Goal: Navigation & Orientation: Find specific page/section

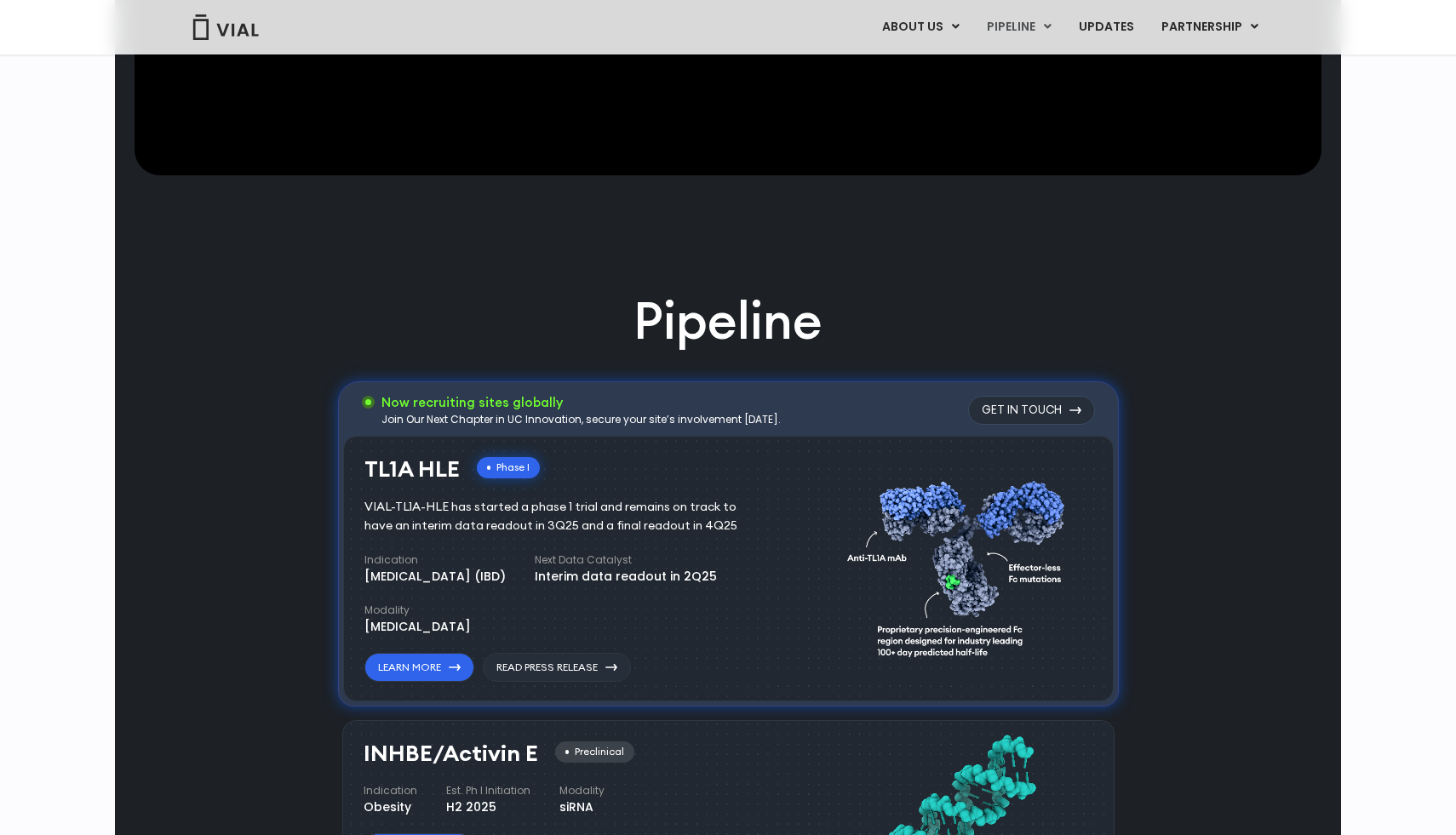
scroll to position [790, 0]
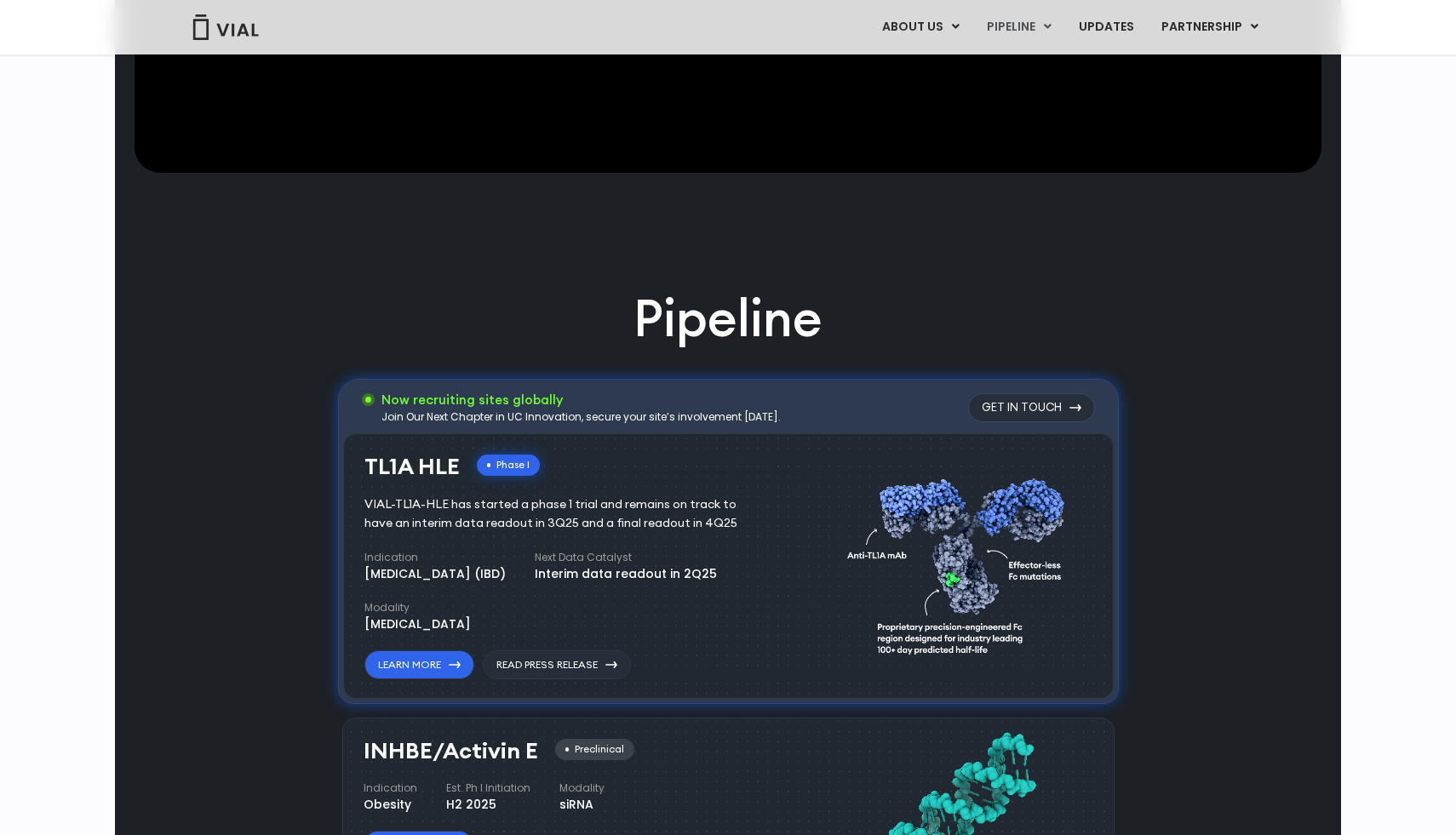
drag, startPoint x: 416, startPoint y: 490, endPoint x: 458, endPoint y: 561, distance: 82.5
click at [458, 561] on div "TL1A HLE Phase I VIAL-TL1A-HLE has started a phase 1 trial and remains on track…" at bounding box center [571, 567] width 412 height 226
click at [458, 561] on h4 "Indication" at bounding box center [435, 558] width 142 height 15
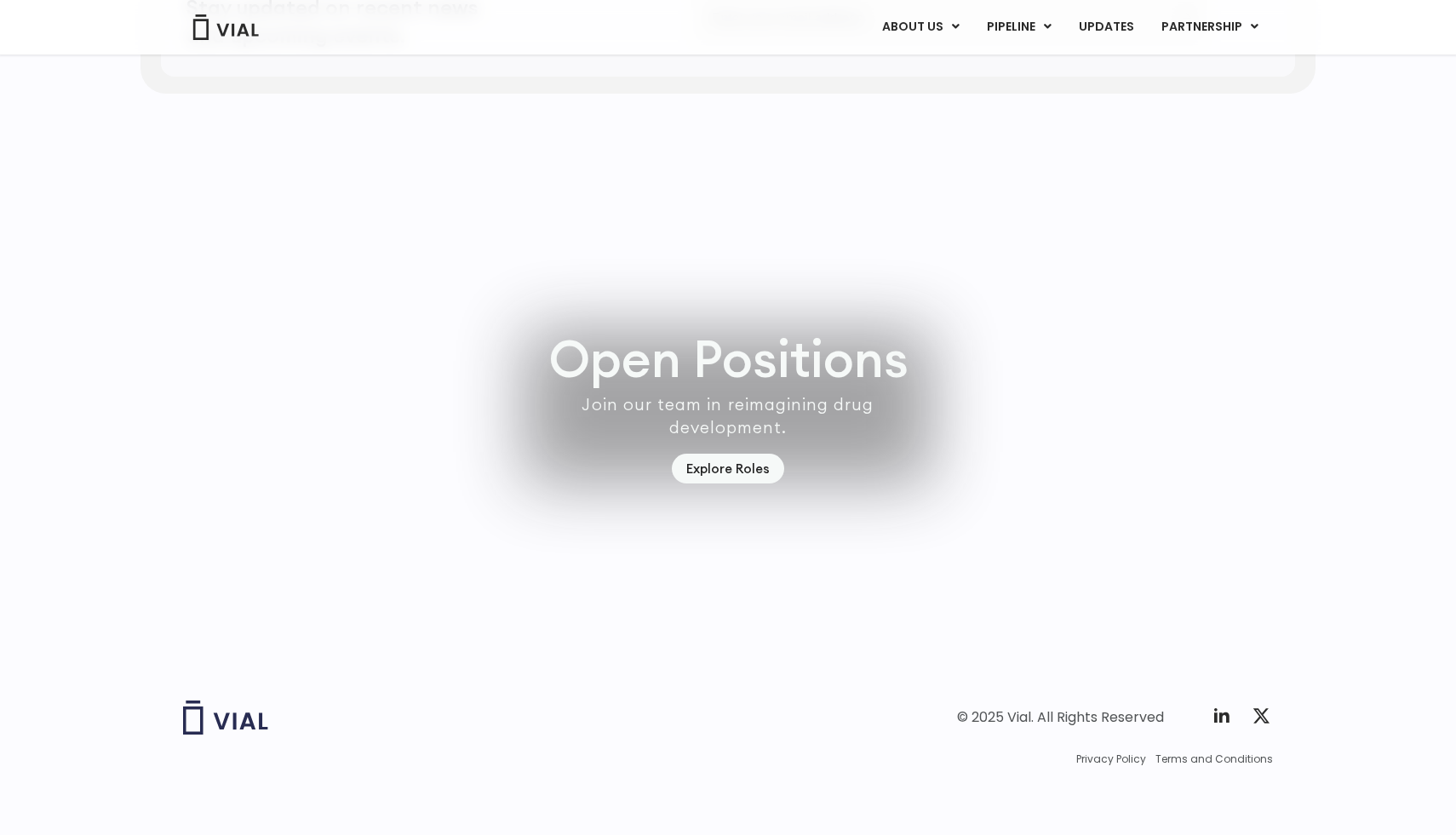
scroll to position [4766, 0]
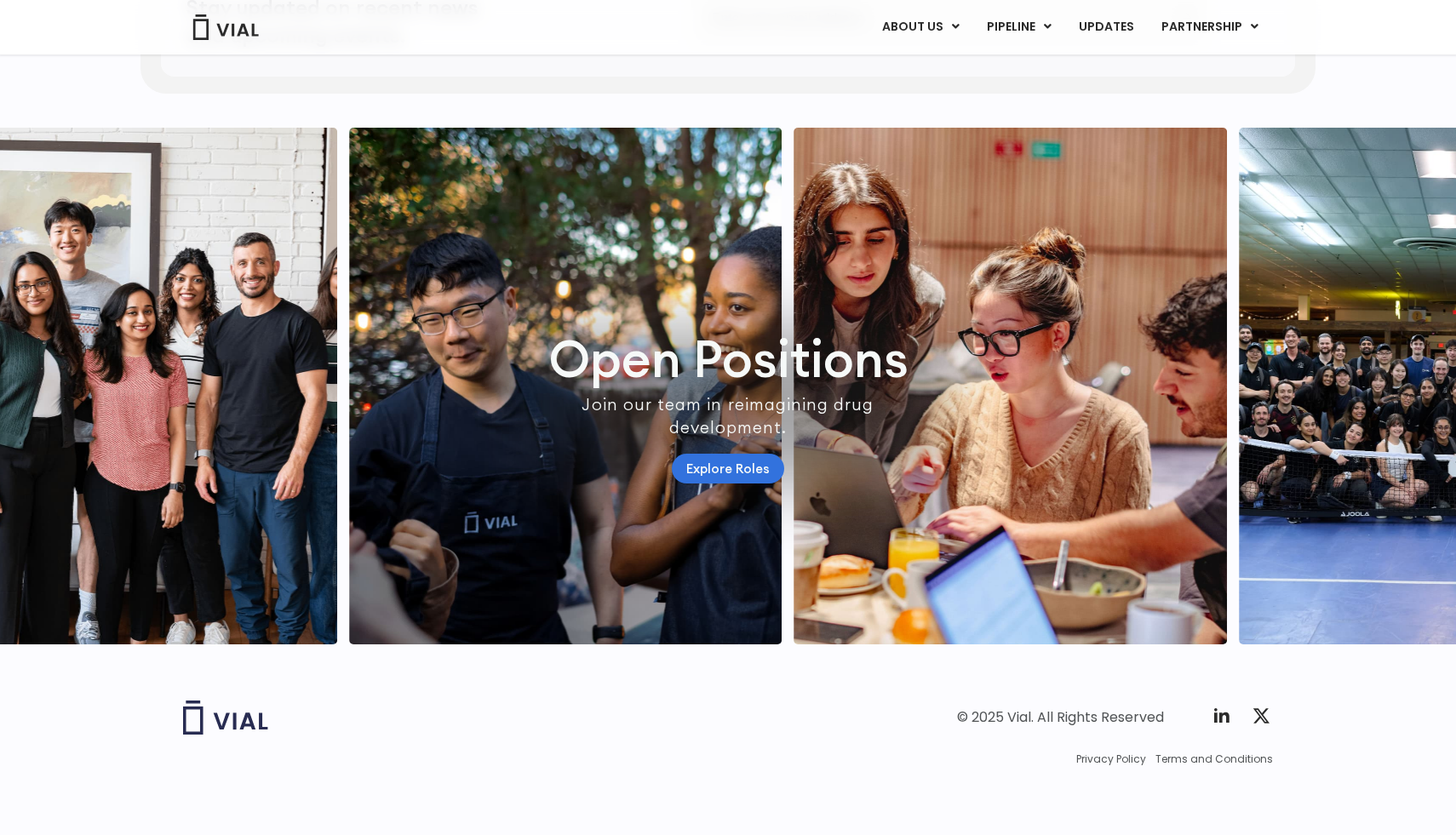
click at [731, 457] on link "Explore Roles" at bounding box center [728, 469] width 112 height 30
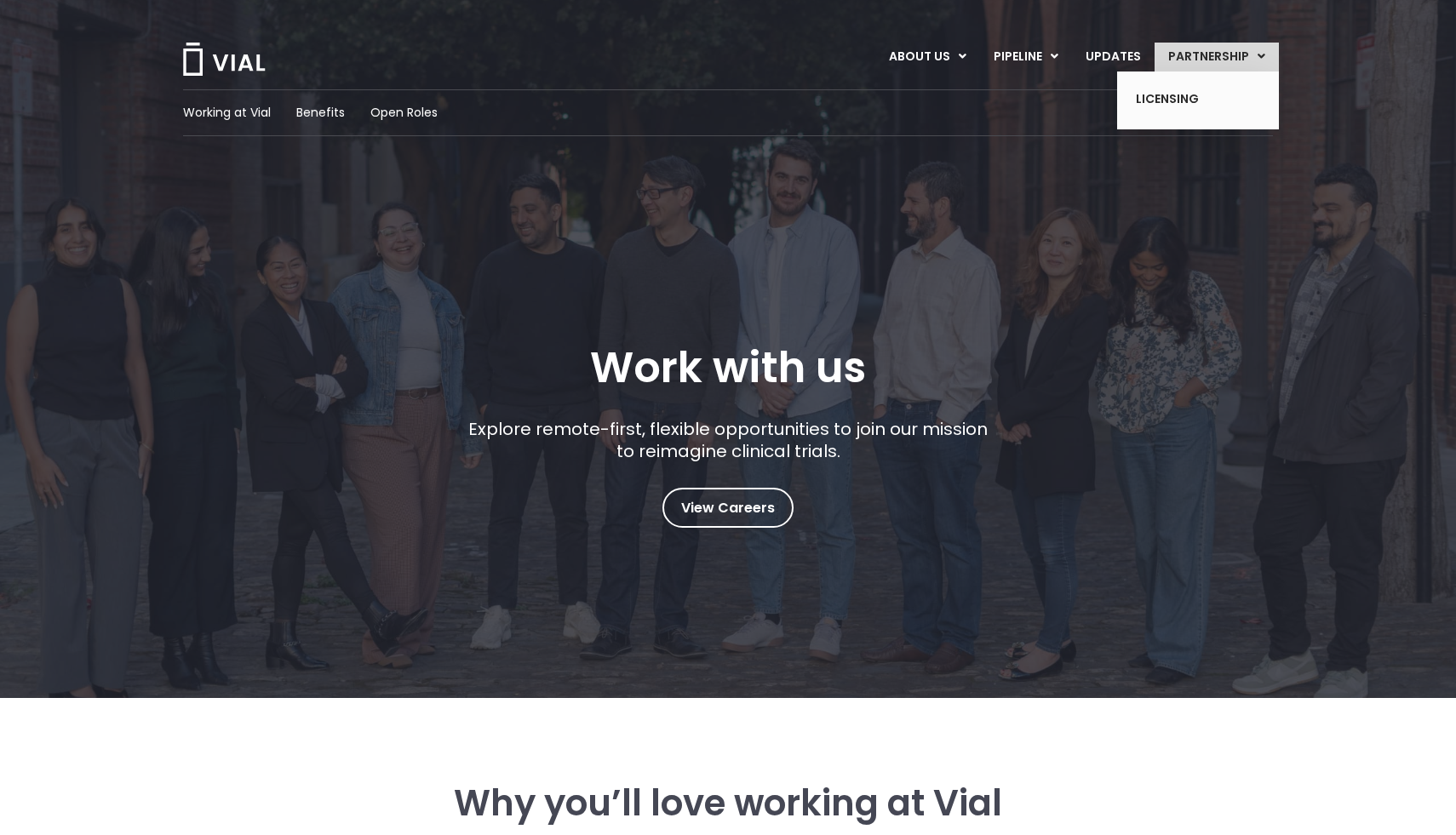
click at [1186, 81] on ul "LICENSING" at bounding box center [1198, 100] width 161 height 58
drag, startPoint x: 1184, startPoint y: 81, endPoint x: 1162, endPoint y: 105, distance: 32.6
click at [1162, 105] on ul "LICENSING" at bounding box center [1198, 100] width 161 height 58
click at [1174, 100] on link "LICENSING" at bounding box center [1185, 100] width 124 height 27
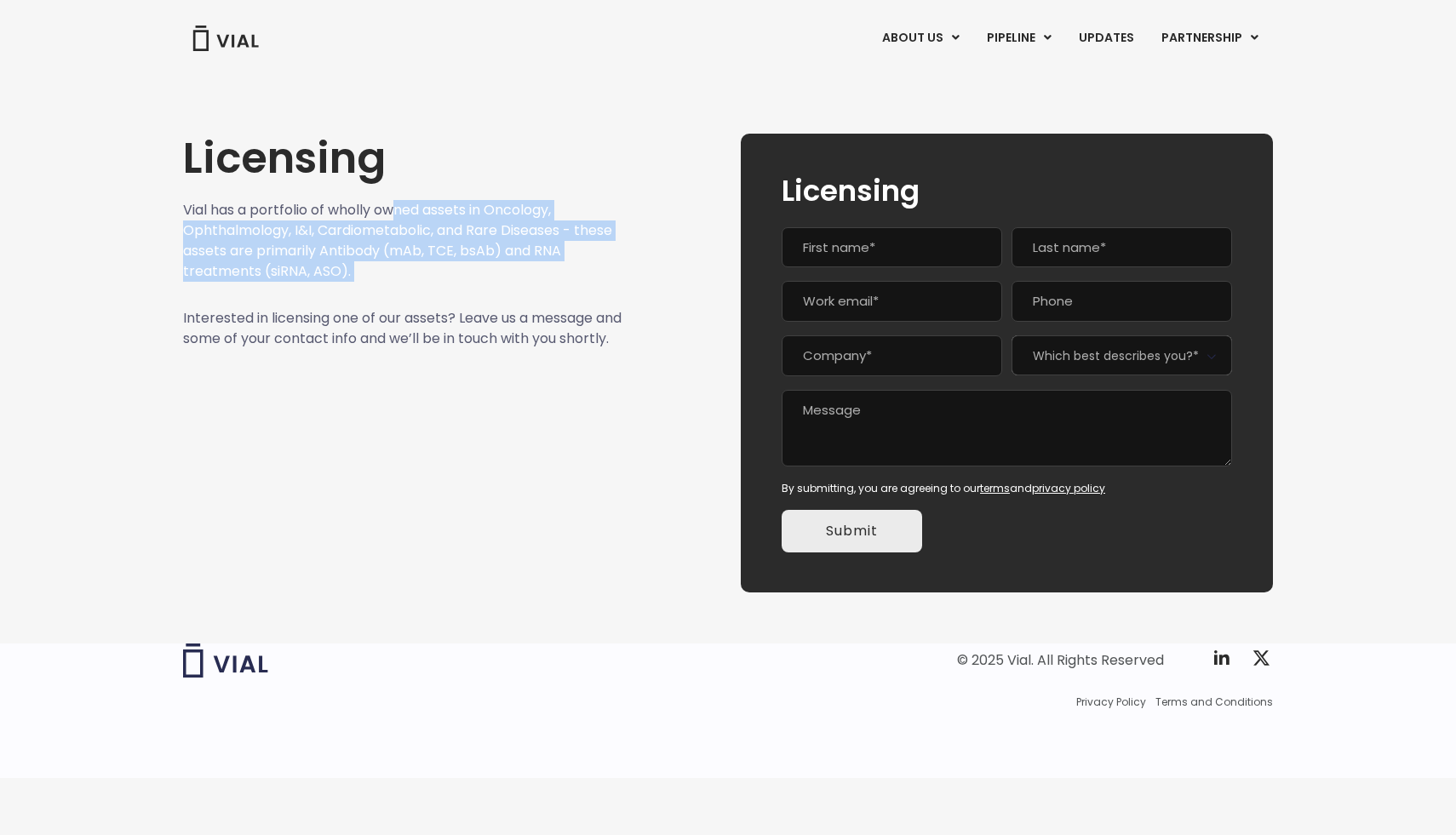
drag, startPoint x: 400, startPoint y: 208, endPoint x: 421, endPoint y: 294, distance: 88.5
click at [422, 294] on div "Licensing Vial has a portfolio of wholly owned assets in Oncology, Ophthalmolog…" at bounding box center [403, 363] width 440 height 459
click at [421, 294] on span at bounding box center [403, 294] width 440 height 1
drag, startPoint x: 421, startPoint y: 294, endPoint x: 229, endPoint y: 258, distance: 195.3
click at [229, 258] on div "Licensing Vial has a portfolio of wholly owned assets in Oncology, Ophthalmolog…" at bounding box center [403, 363] width 440 height 459
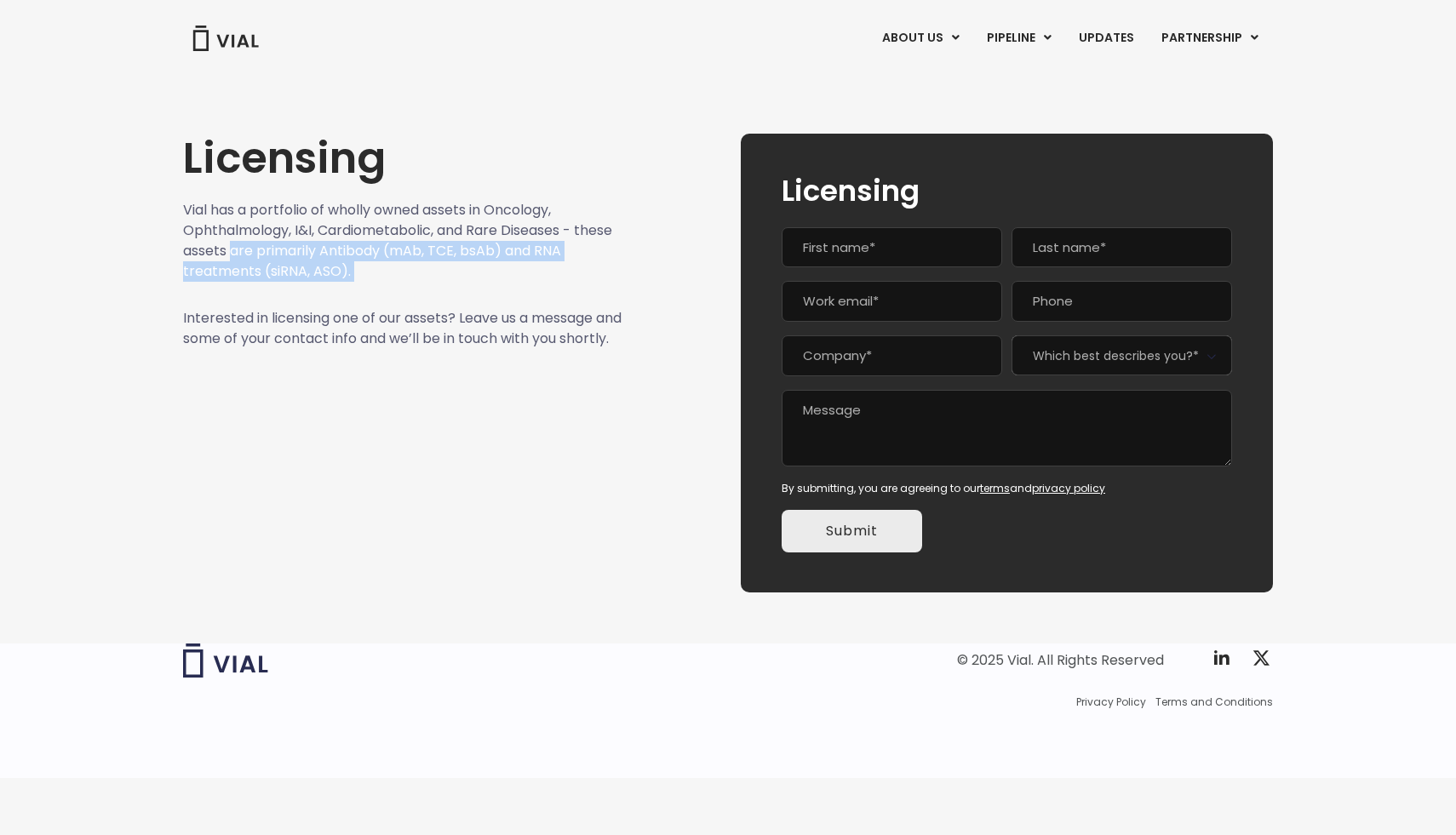
click at [229, 258] on p "Vial has a portfolio of wholly owned assets in Oncology, Ophthalmology, I&I, Ca…" at bounding box center [403, 240] width 440 height 82
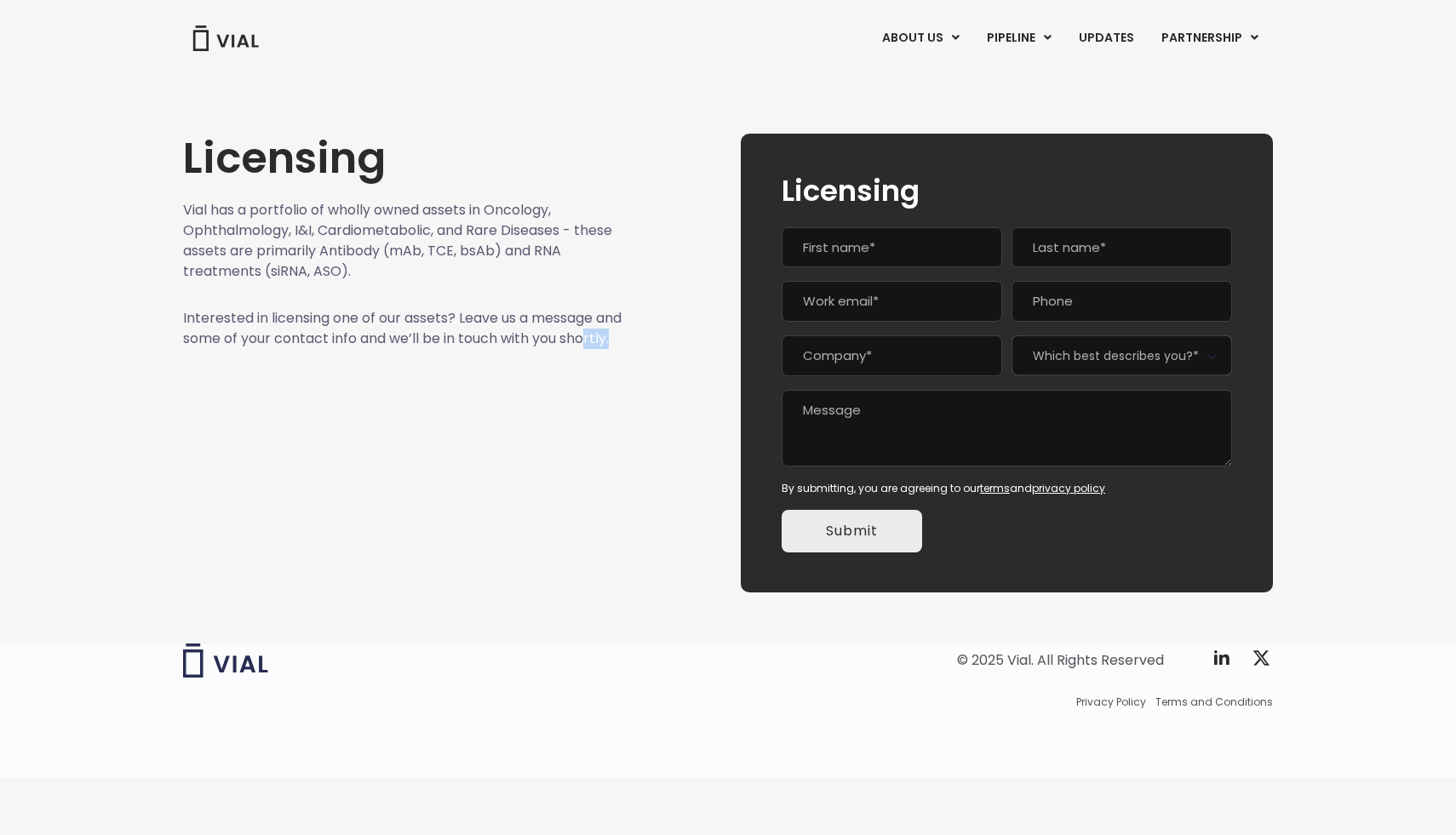
drag, startPoint x: 209, startPoint y: 353, endPoint x: 232, endPoint y: 418, distance: 68.9
click at [232, 418] on div "Licensing Vial has a portfolio of wholly owned assets in Oncology, Ophthalmolog…" at bounding box center [403, 363] width 440 height 459
click at [231, 417] on div "Licensing Vial has a portfolio of wholly owned assets in Oncology, Ophthalmolog…" at bounding box center [403, 363] width 440 height 459
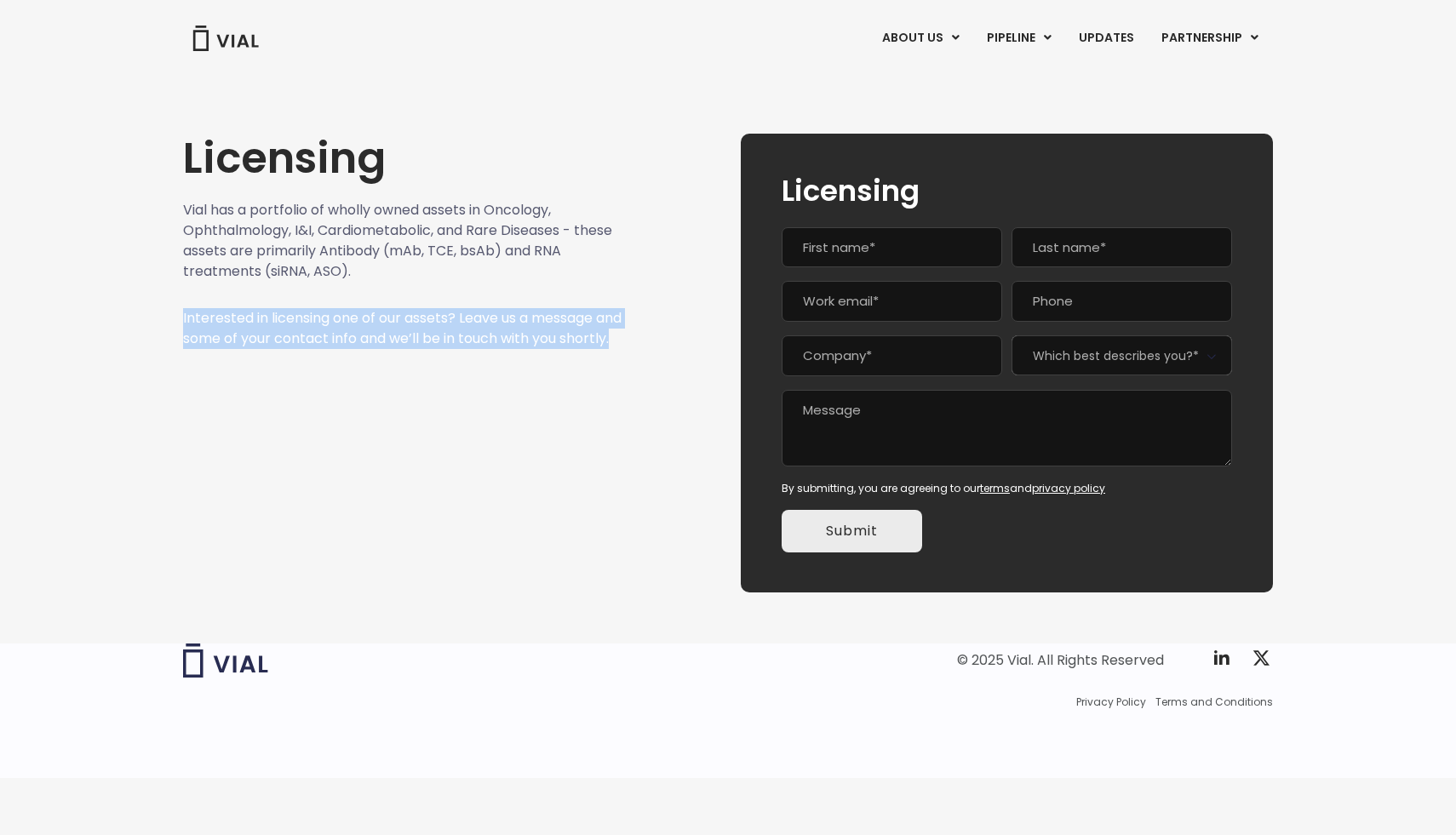
drag, startPoint x: 296, startPoint y: 364, endPoint x: 119, endPoint y: 321, distance: 182.1
click at [119, 322] on div "Licensing Vial has a portfolio of wholly owned assets in Oncology, Ophthalmolog…" at bounding box center [728, 342] width 1456 height 541
click at [119, 321] on div "Licensing Vial has a portfolio of wholly owned assets in Oncology, Ophthalmolog…" at bounding box center [728, 342] width 1456 height 541
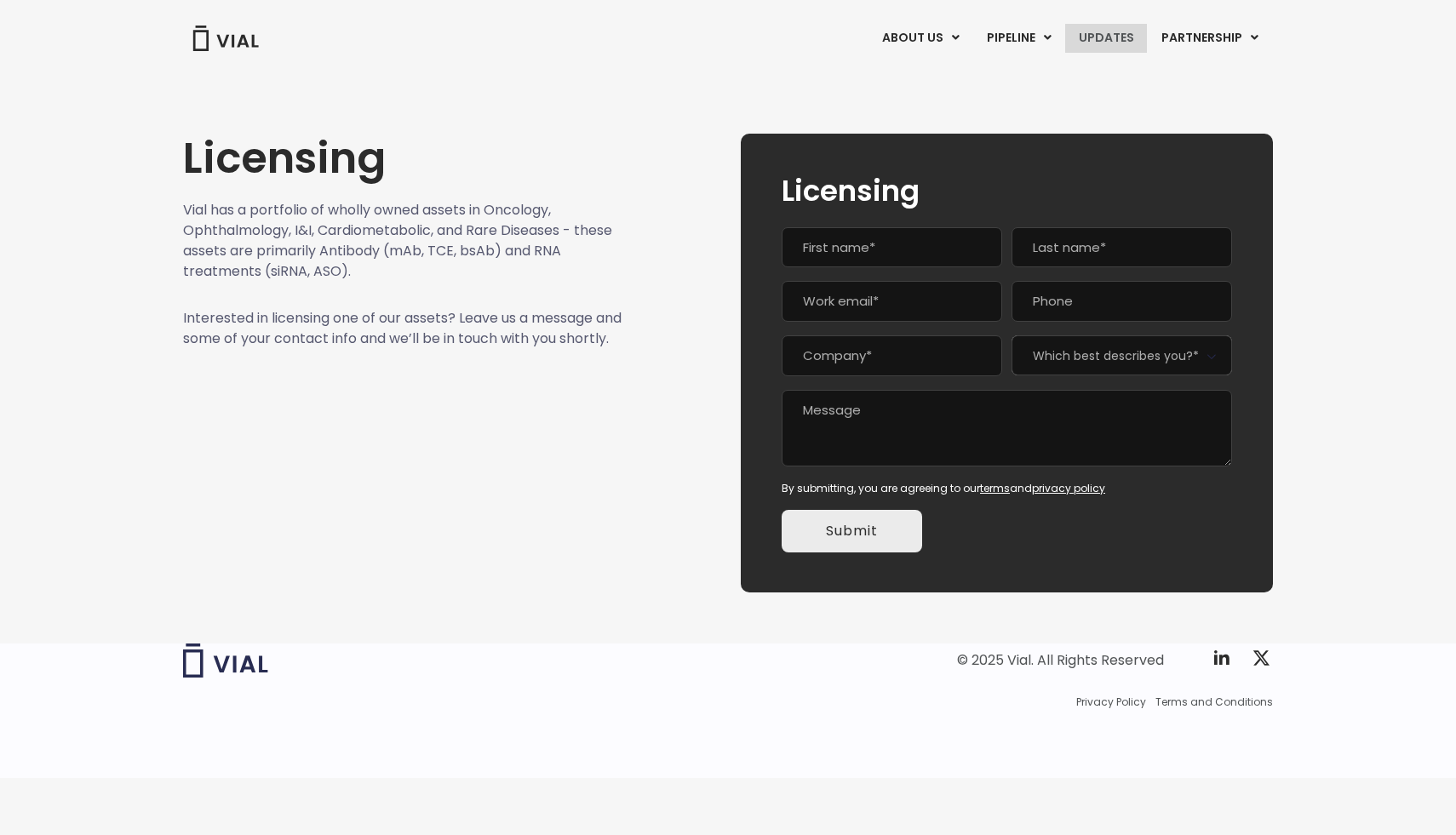
click at [1077, 33] on link "UPDATES" at bounding box center [1106, 39] width 82 height 29
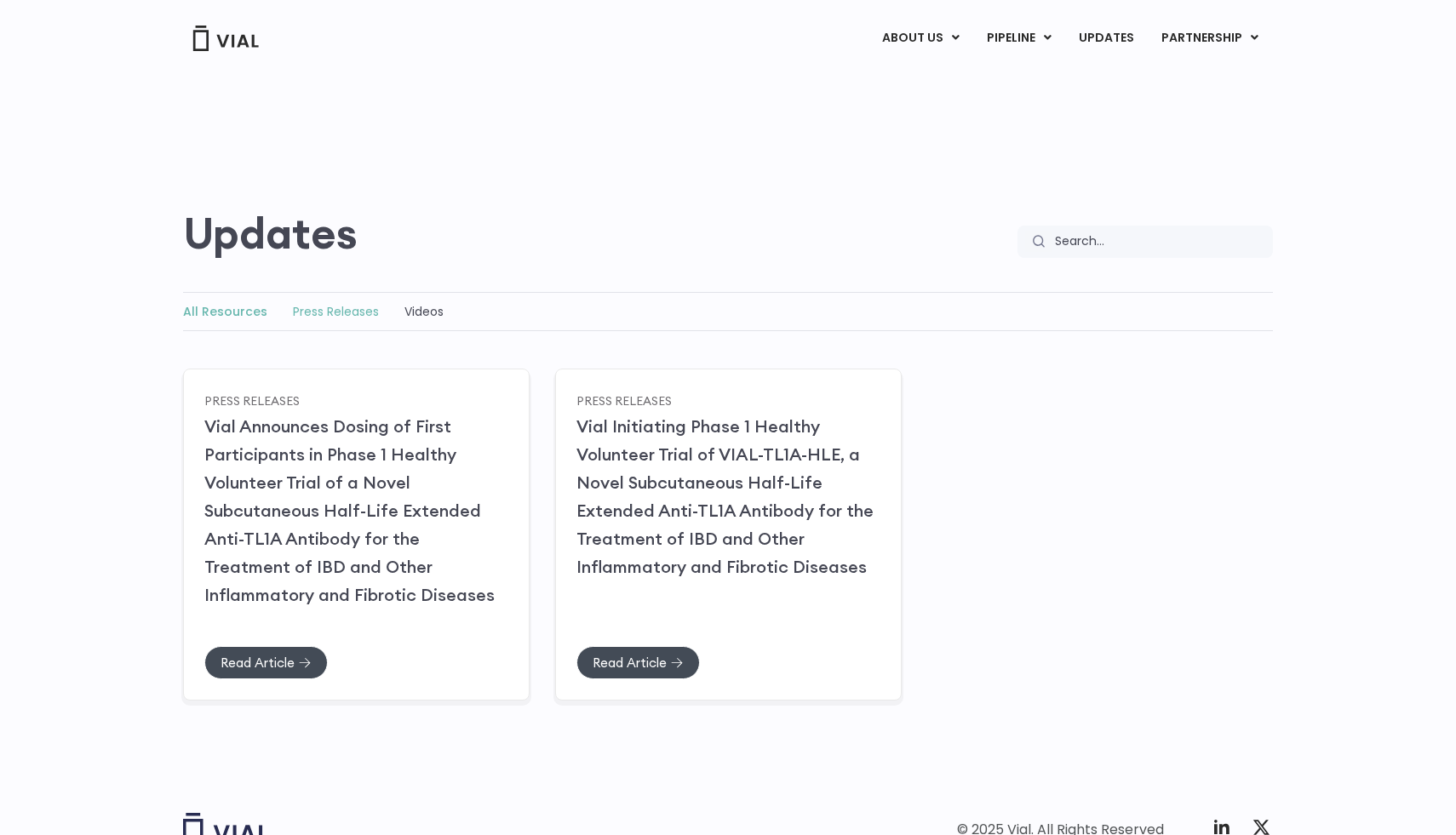
click at [294, 310] on link "Press Releases" at bounding box center [336, 312] width 86 height 17
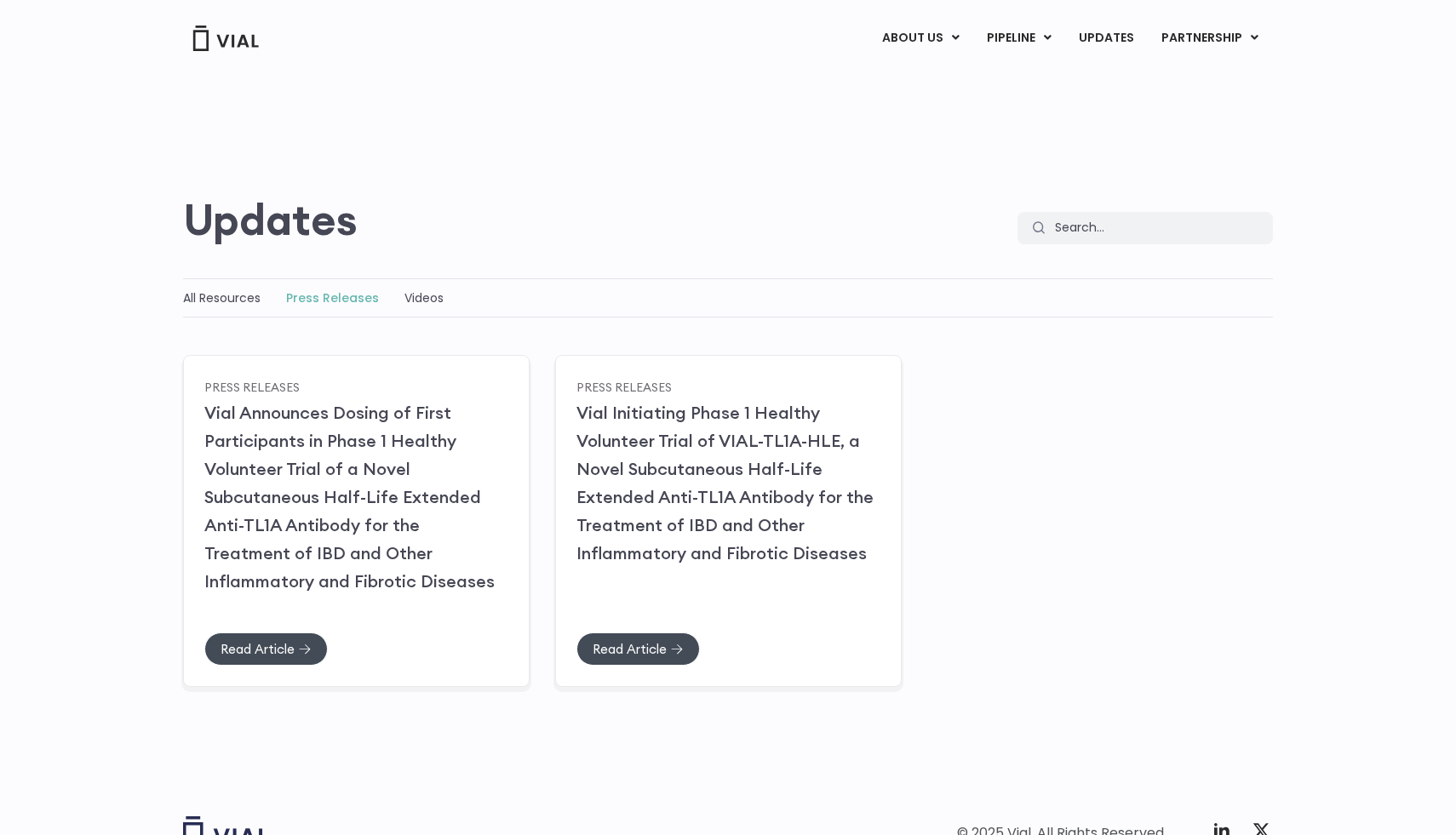
click at [404, 287] on div "Videos" at bounding box center [424, 298] width 39 height 21
click at [414, 301] on link "Videos" at bounding box center [424, 298] width 39 height 17
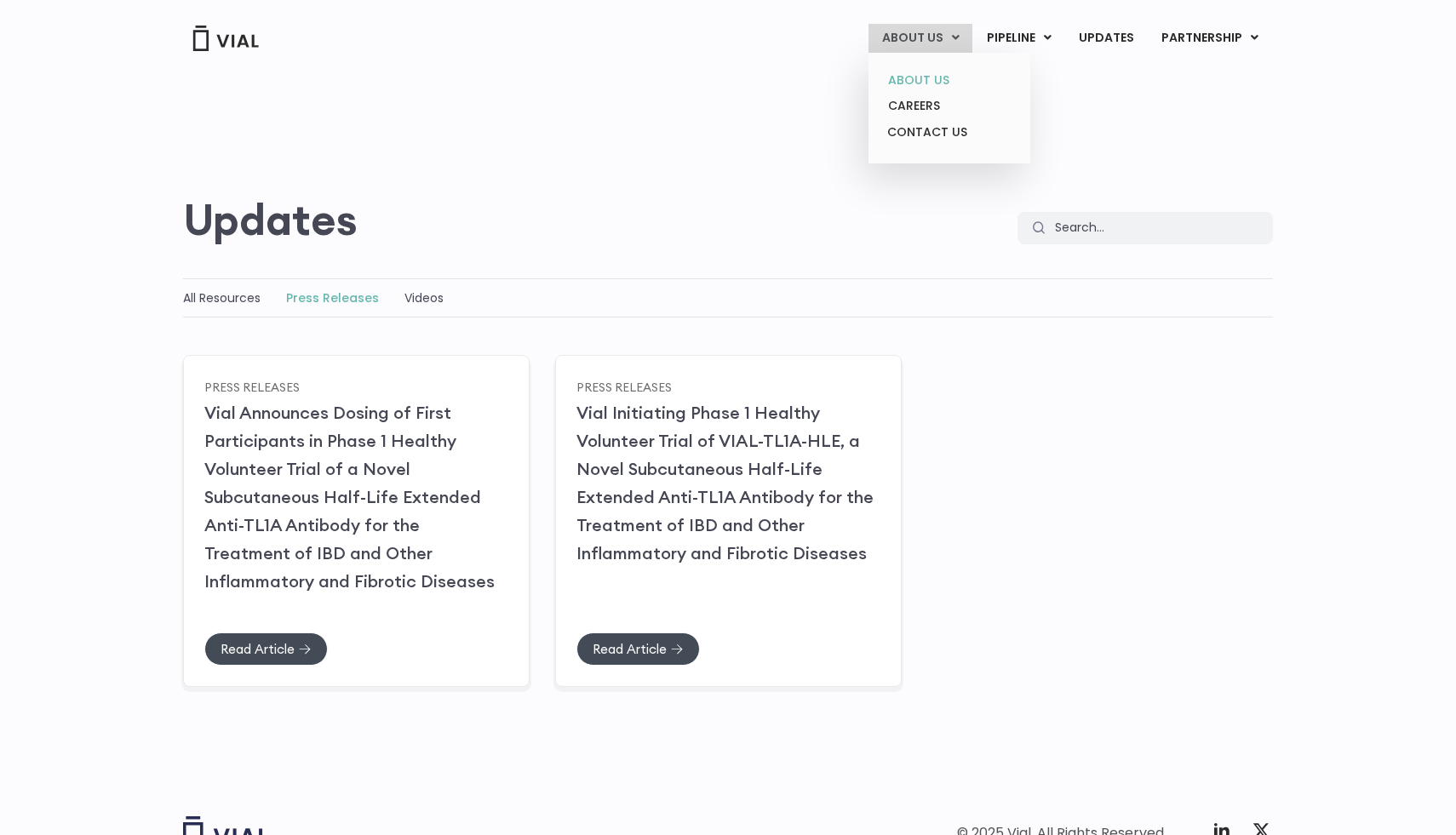
click at [938, 81] on link "ABOUT US" at bounding box center [949, 80] width 149 height 27
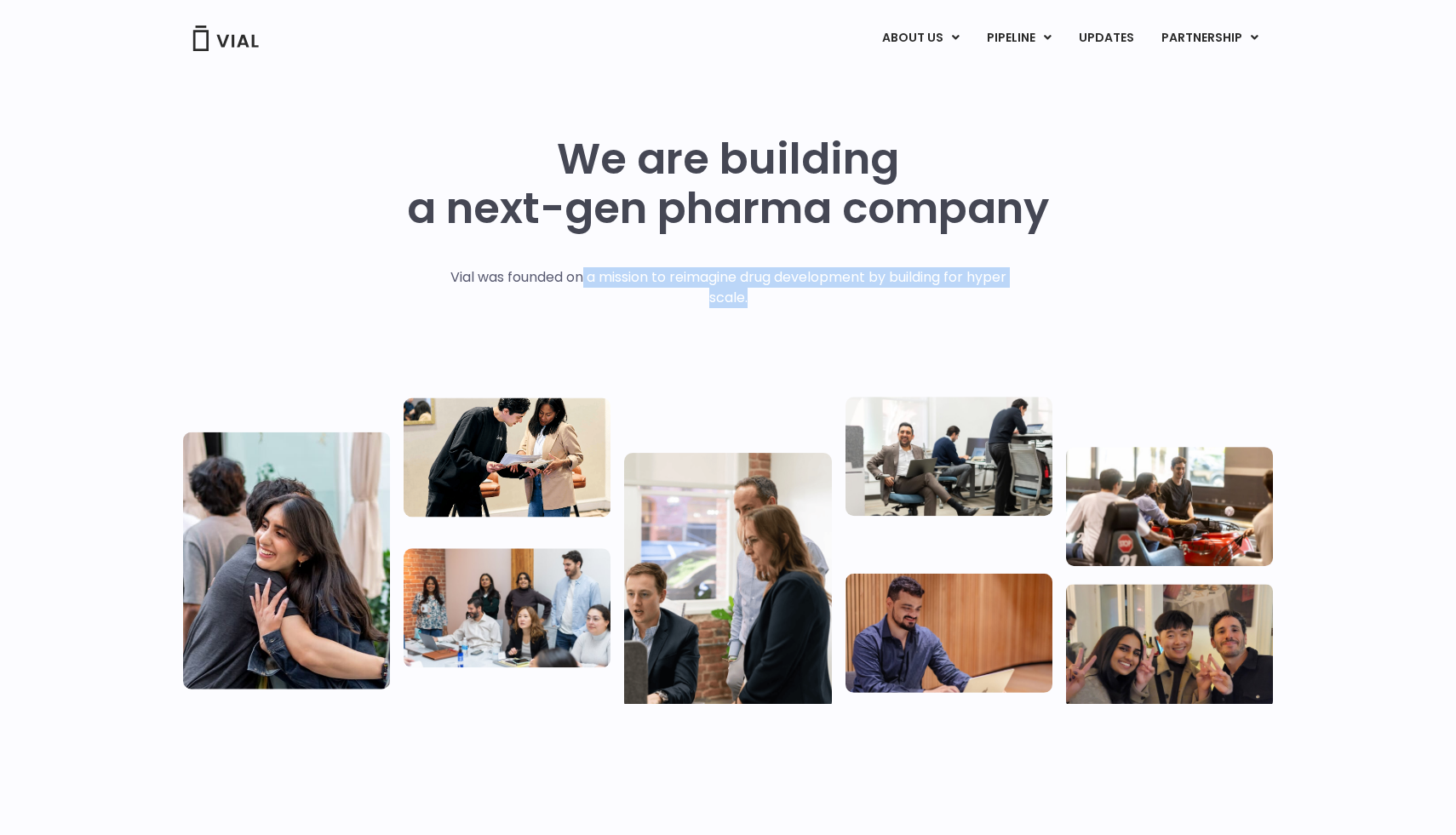
click at [667, 338] on div "Vial was founded on a mission to reimagine drug development by building for hyp…" at bounding box center [728, 321] width 592 height 109
click at [666, 337] on div "Vial was founded on a mission to reimagine drug development by building for hyp…" at bounding box center [728, 321] width 592 height 109
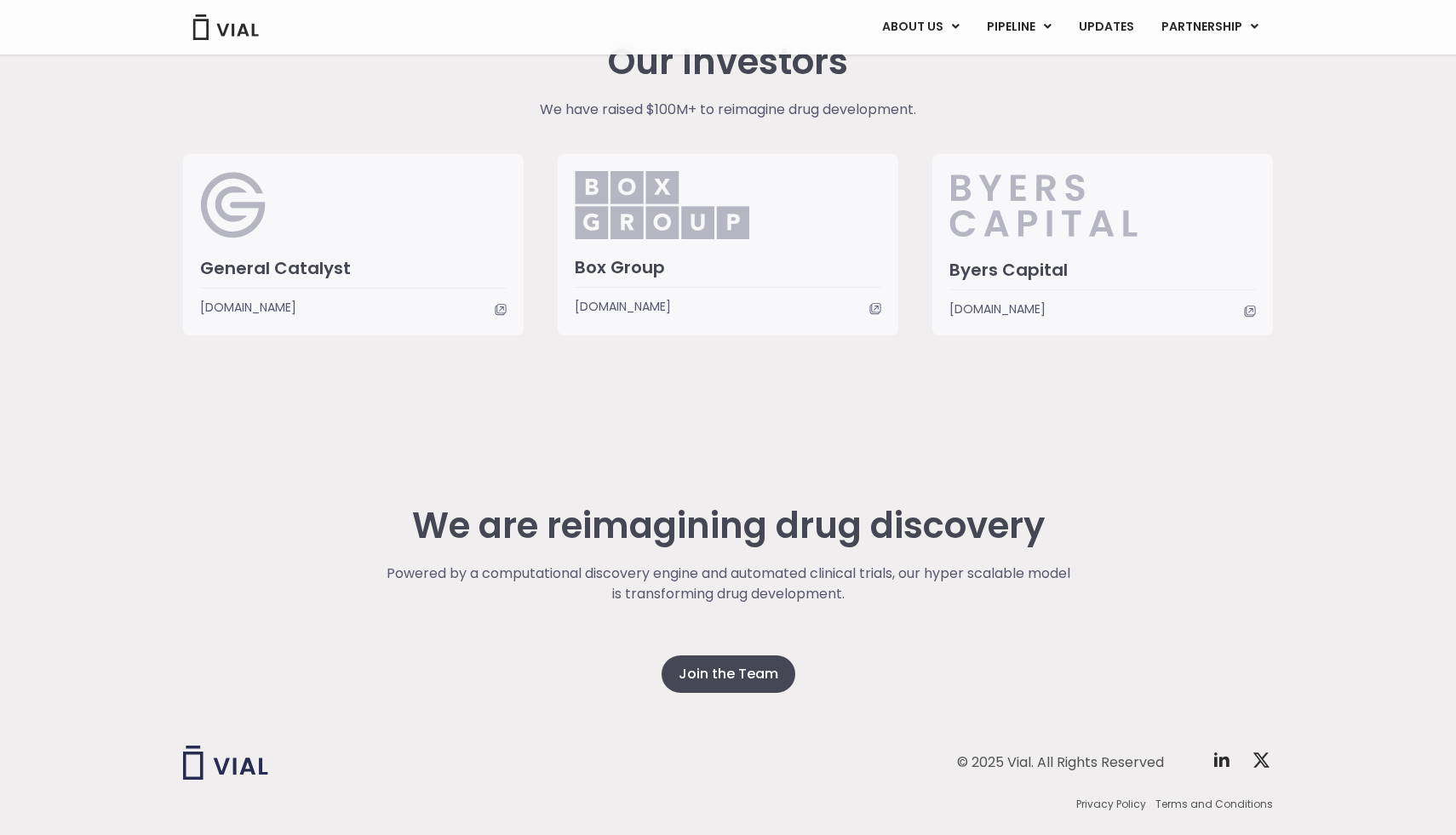
scroll to position [4154, 0]
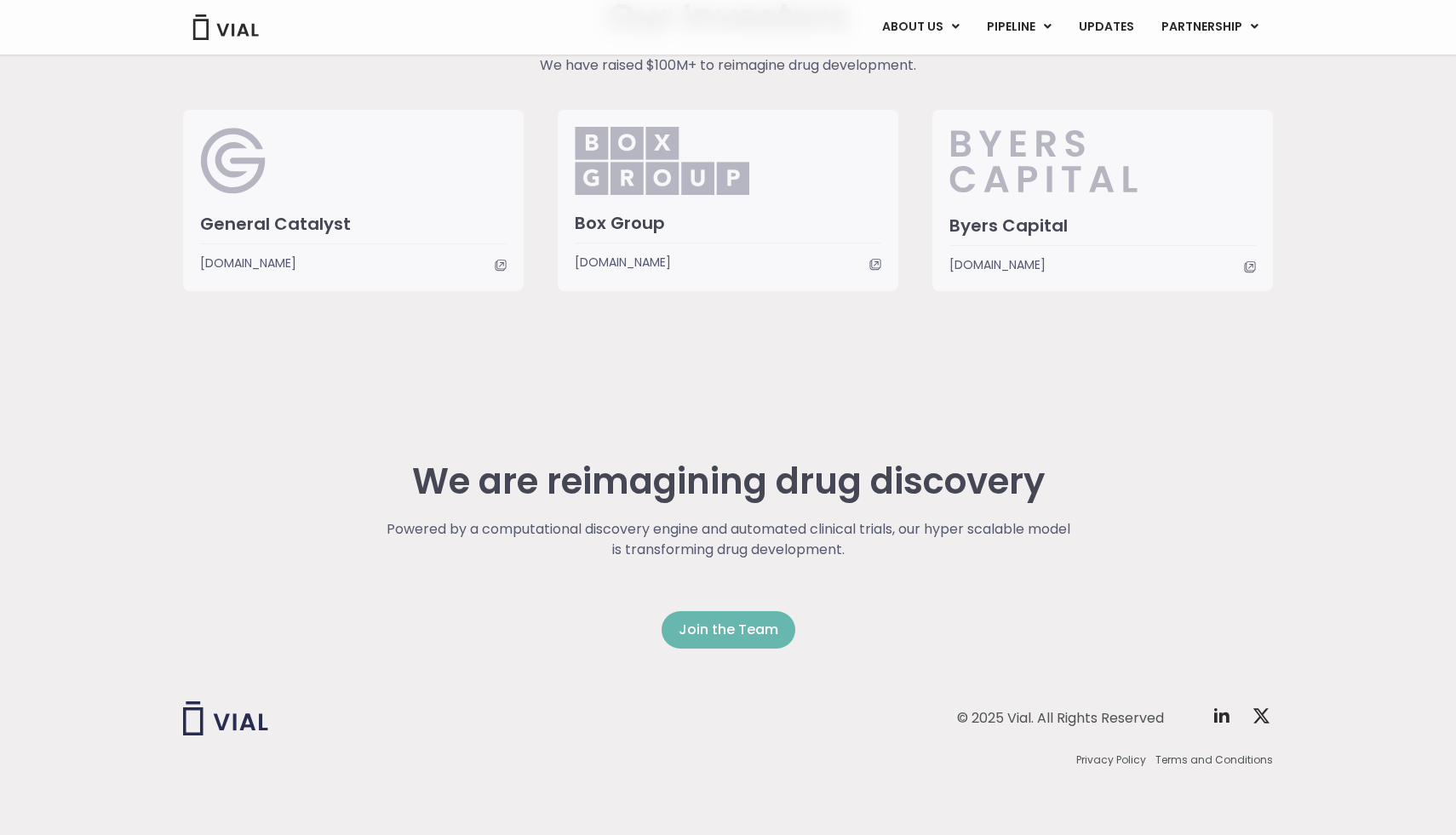
click at [680, 626] on span "Join the Team" at bounding box center [729, 630] width 100 height 21
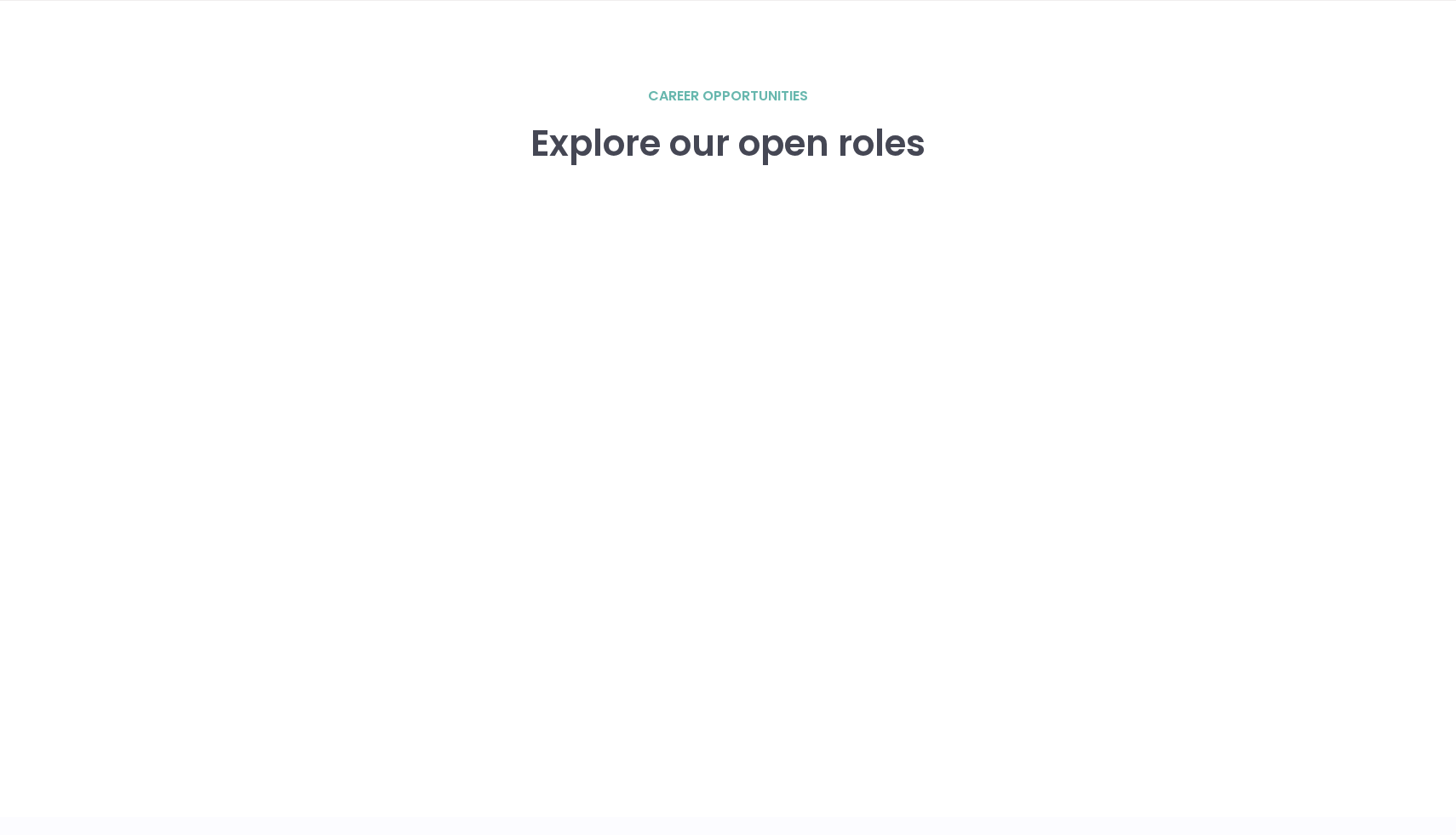
scroll to position [2356, 0]
